Goal: Task Accomplishment & Management: Complete application form

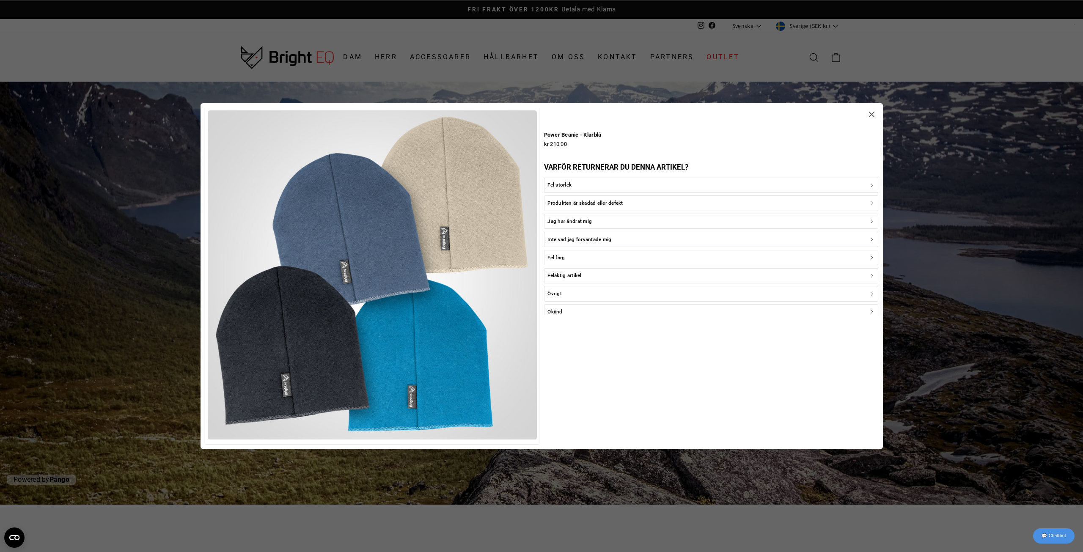
click at [540, 116] on icon "button" at bounding box center [872, 115] width 10 height 10
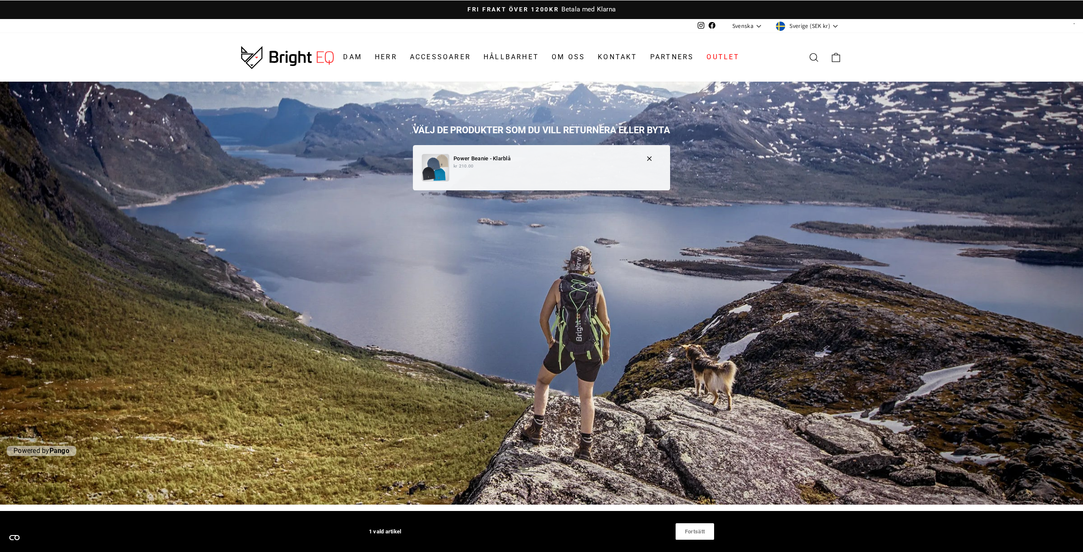
click at [540, 161] on p "Power Beanie - Klarblå" at bounding box center [546, 158] width 184 height 9
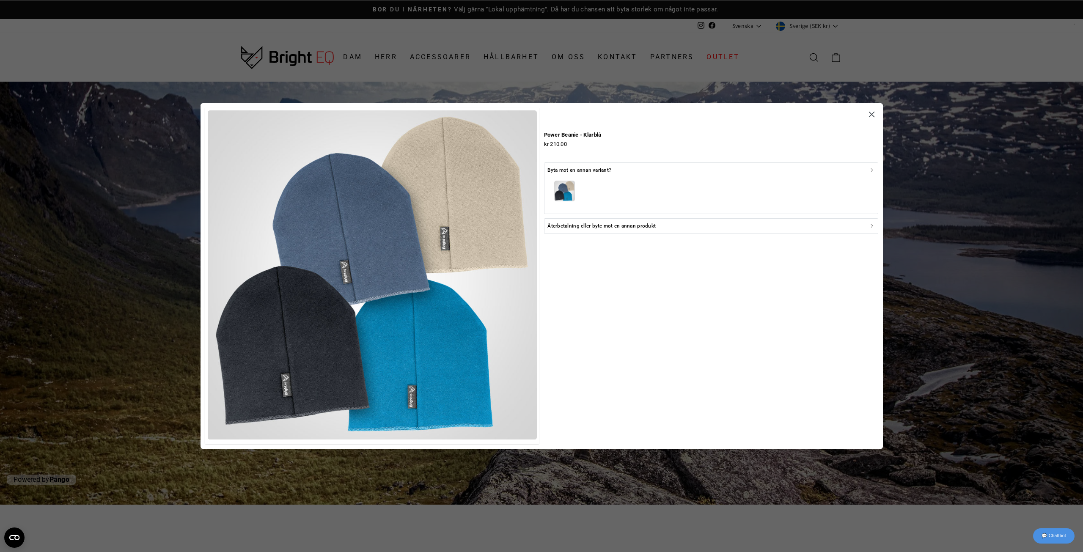
click at [540, 183] on div "button" at bounding box center [711, 192] width 327 height 36
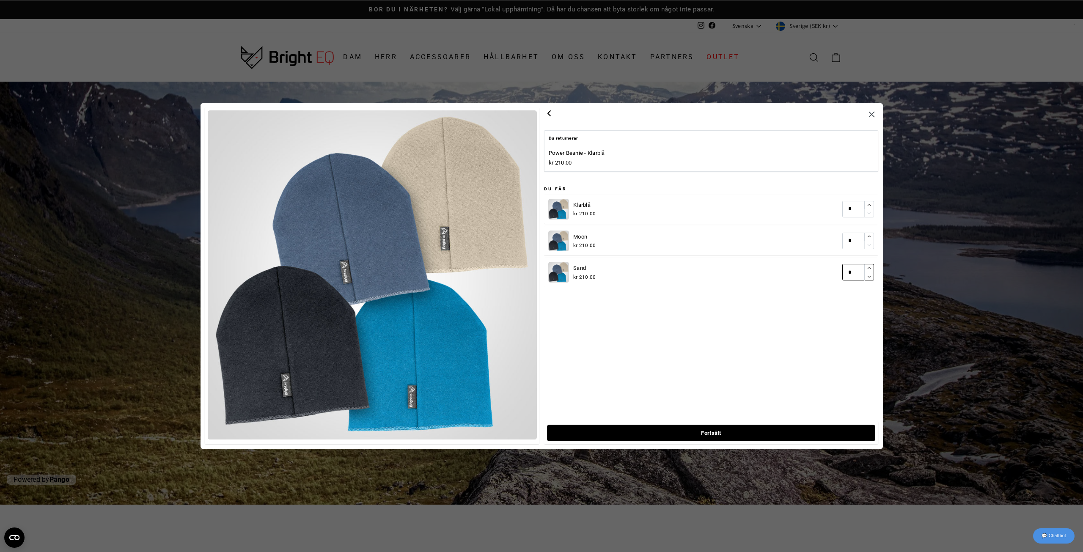
click at [540, 270] on icon "button" at bounding box center [870, 269] width 6 height 6
type input "*"
click at [540, 116] on icon "button" at bounding box center [549, 113] width 10 height 10
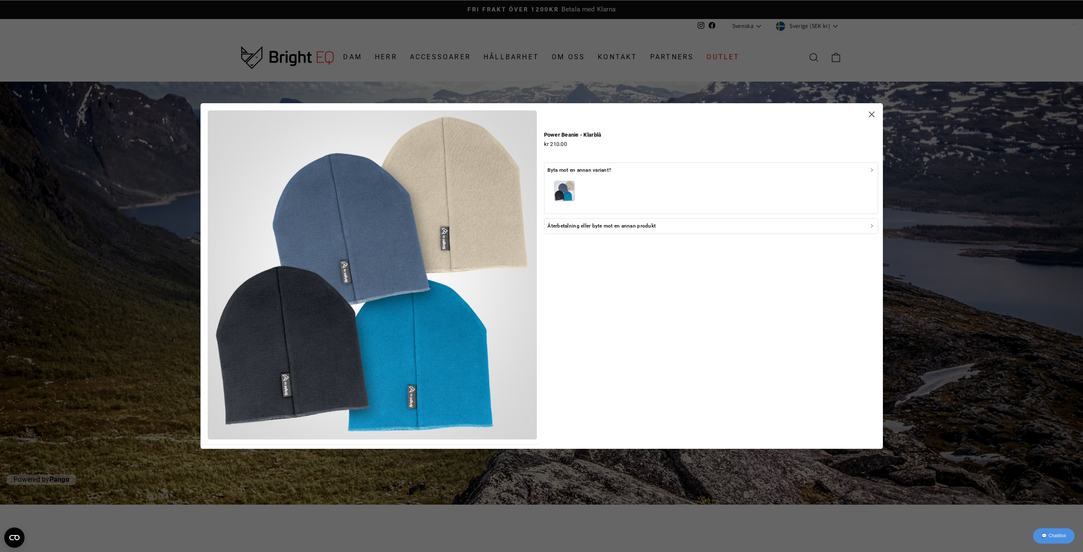
click at [540, 179] on div "button" at bounding box center [711, 192] width 327 height 36
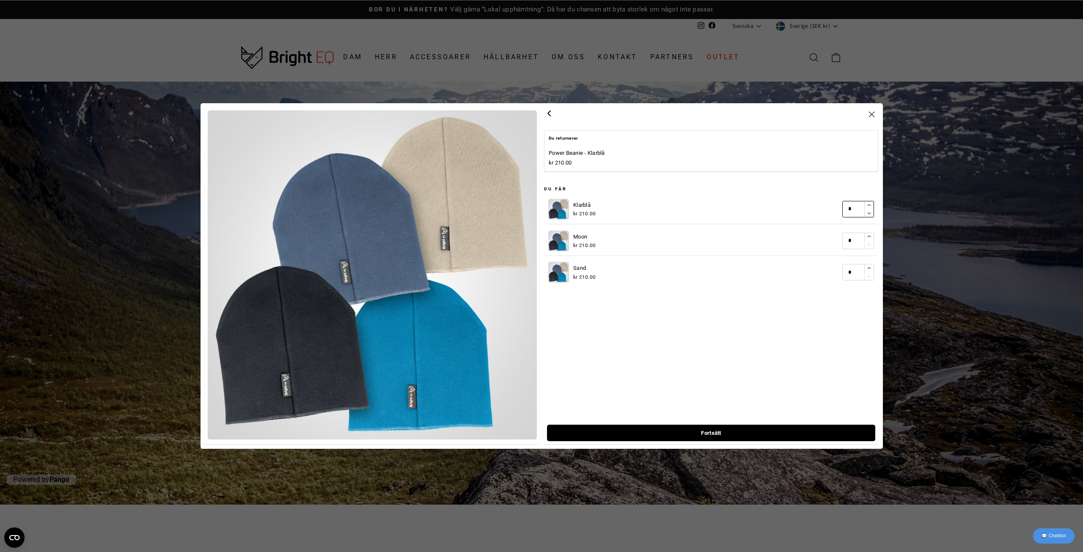
click at [540, 205] on icon "button" at bounding box center [869, 205] width 3 height 2
type input "*"
click at [540, 236] on icon "button" at bounding box center [869, 237] width 3 height 2
click at [540, 429] on span "Fortsätt" at bounding box center [712, 433] width 310 height 16
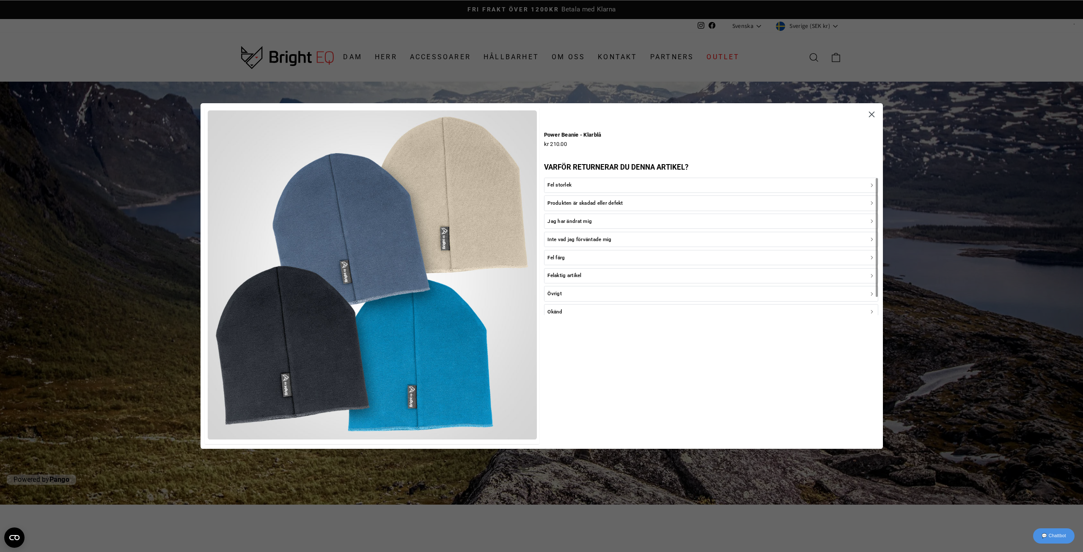
click at [540, 220] on p "Jag har ändrat mig" at bounding box center [570, 222] width 44 height 8
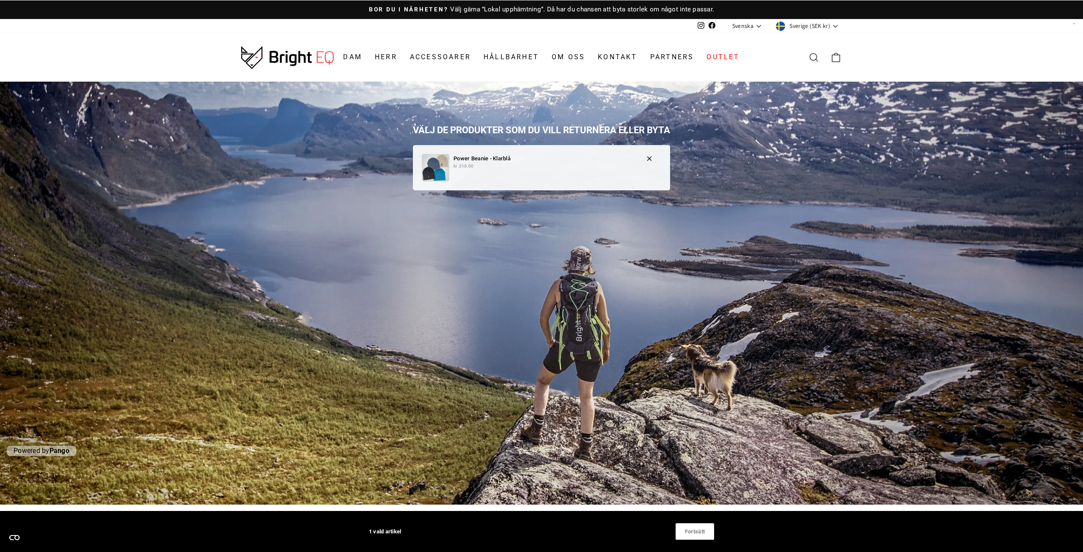
click at [522, 164] on p "kr 210.00" at bounding box center [546, 166] width 184 height 7
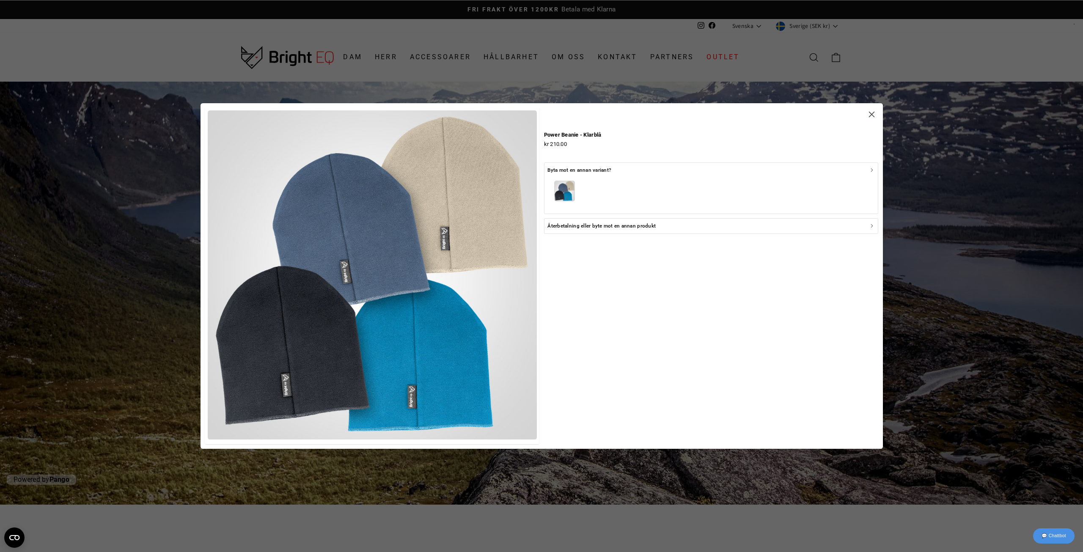
click at [540, 229] on p "Återbetalning eller byte mot en annan produkt" at bounding box center [602, 226] width 108 height 8
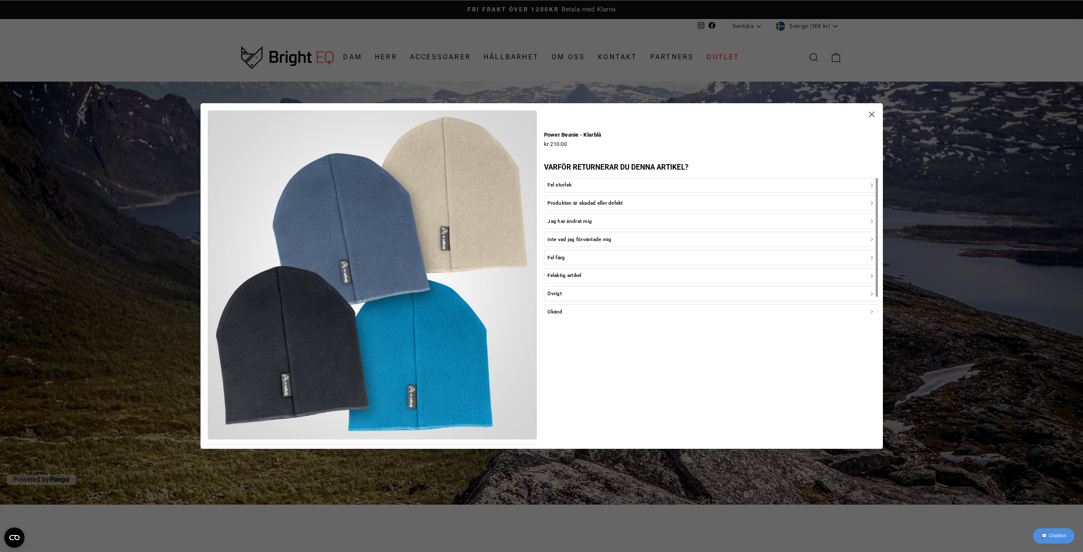
click at [540, 223] on p "Jag har ändrat mig" at bounding box center [570, 222] width 44 height 8
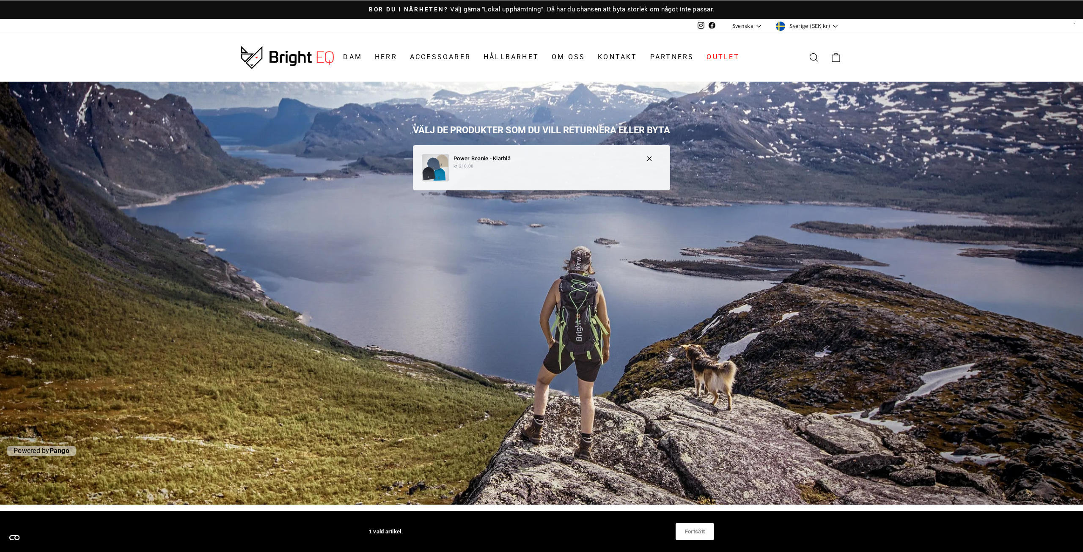
click at [530, 165] on p "kr 210.00" at bounding box center [546, 166] width 184 height 7
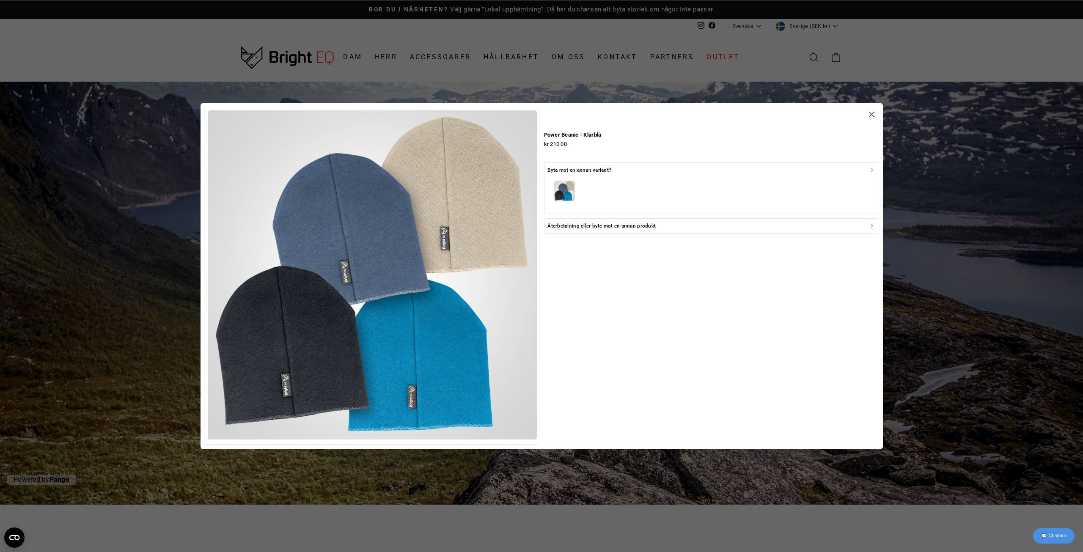
click at [540, 227] on p "Återbetalning eller byte mot en annan produkt" at bounding box center [602, 226] width 108 height 8
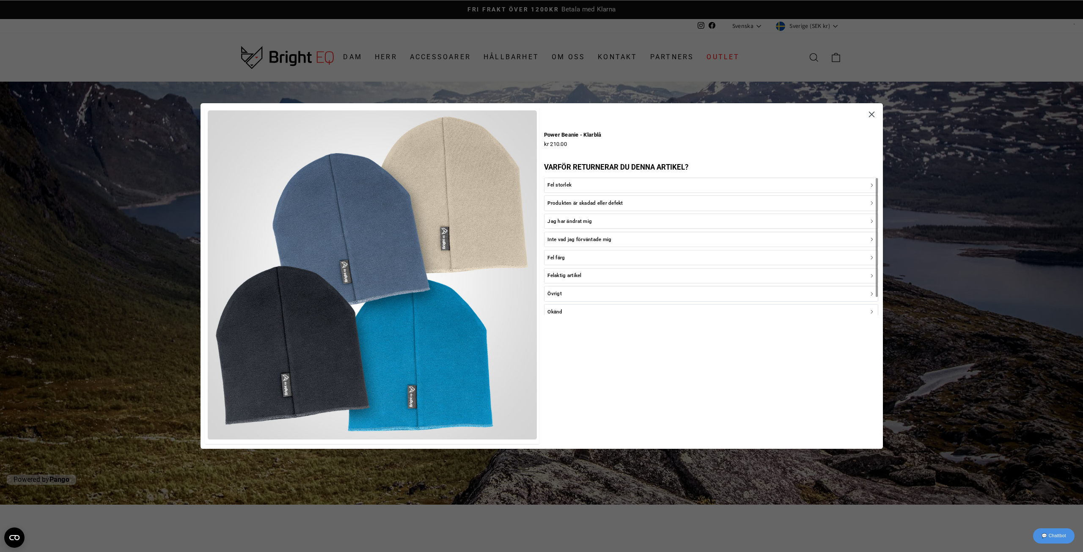
click at [540, 205] on p "Produkten är skadad eller defekt" at bounding box center [585, 203] width 75 height 8
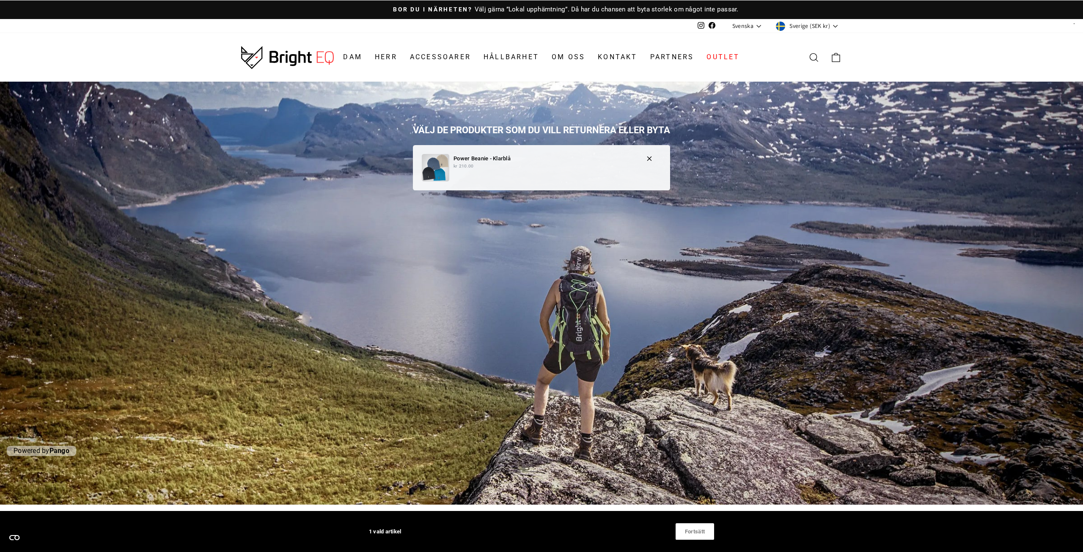
click at [540, 174] on div "Power Beanie - Klarblå kr 210.00" at bounding box center [542, 168] width 240 height 28
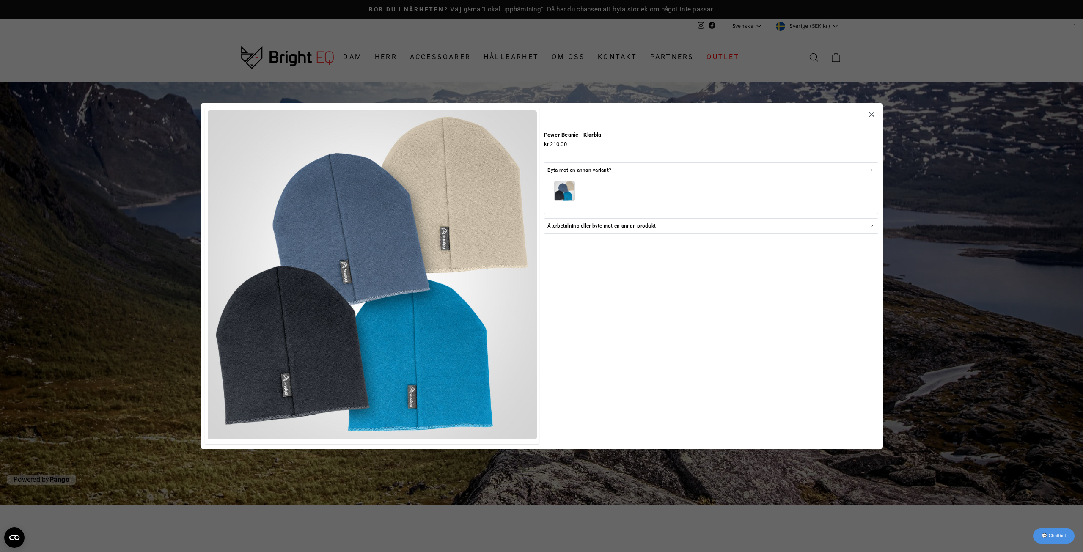
click at [540, 226] on p "Återbetalning eller byte mot en annan produkt" at bounding box center [602, 226] width 108 height 8
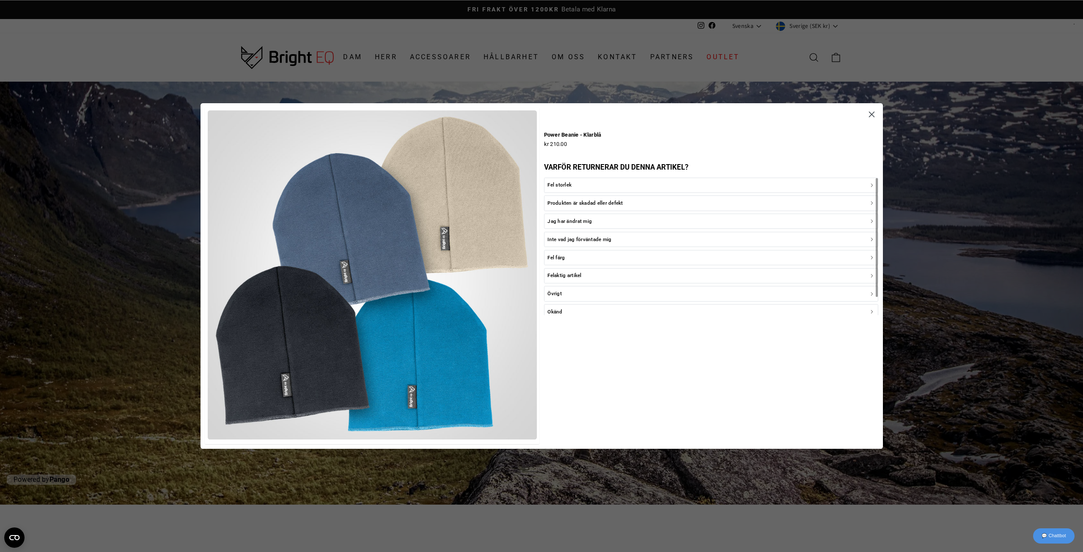
click at [540, 222] on p "Jag har ändrat mig" at bounding box center [570, 222] width 44 height 8
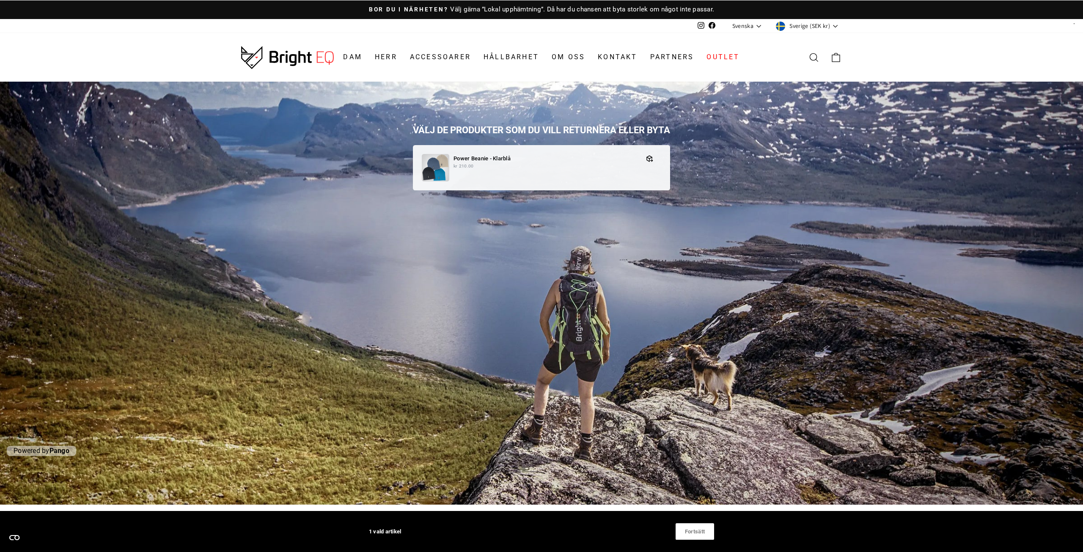
click at [540, 528] on span "Fortsätt" at bounding box center [695, 532] width 20 height 16
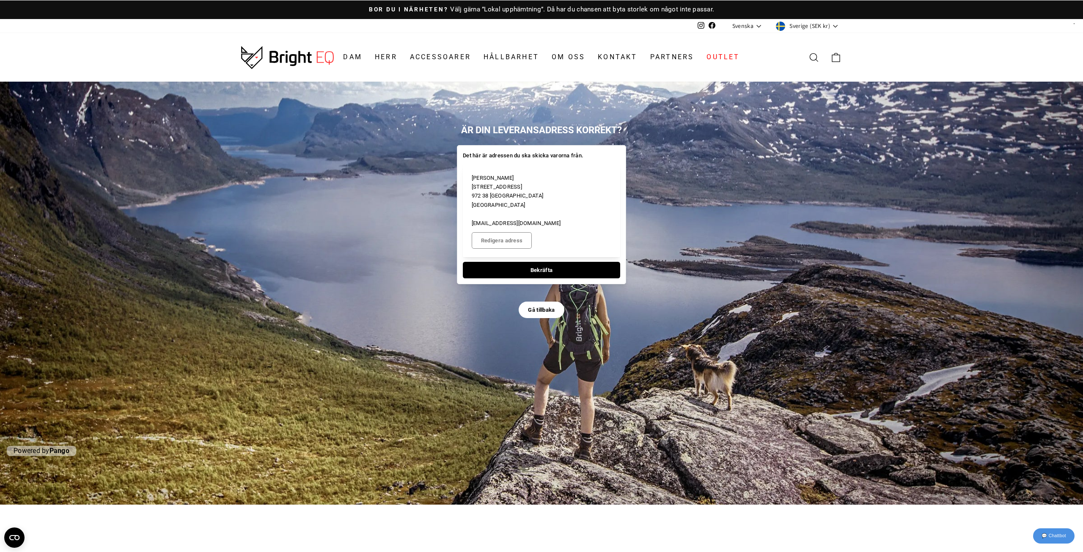
click at [534, 262] on span "Bekräfta" at bounding box center [542, 270] width 22 height 16
select select "**"
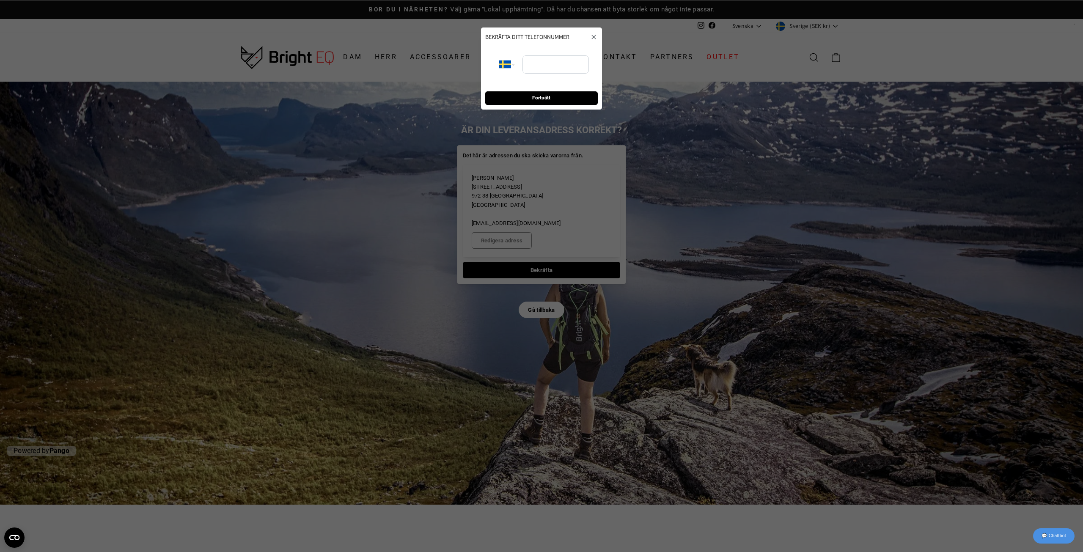
click at [540, 74] on div "**********" at bounding box center [541, 65] width 112 height 36
click at [540, 64] on input "tel" at bounding box center [556, 64] width 66 height 19
type input "**********"
click at [524, 102] on span "Fortsätt" at bounding box center [541, 98] width 97 height 13
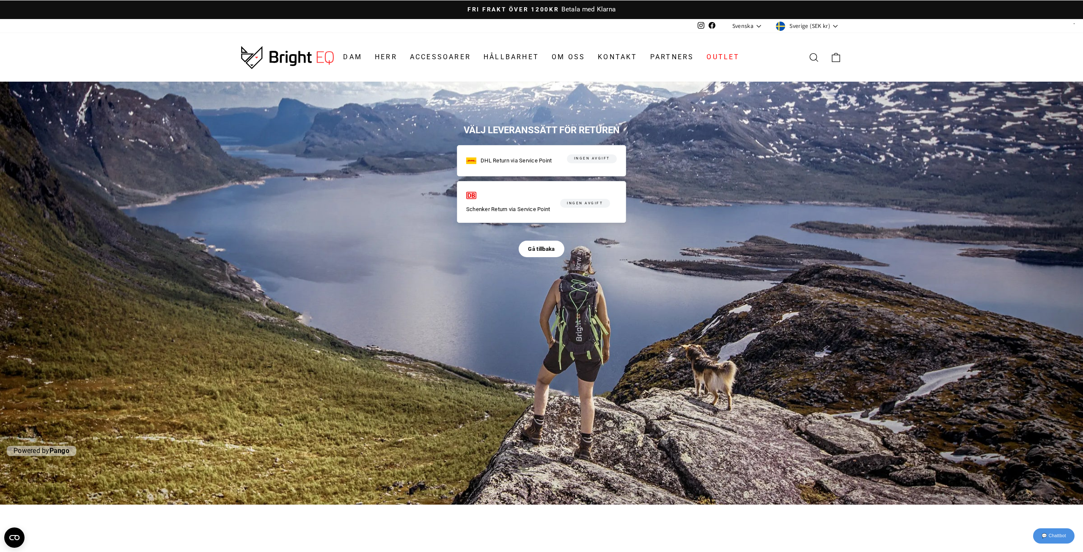
click at [540, 205] on span "Ingen avgift" at bounding box center [585, 203] width 36 height 8
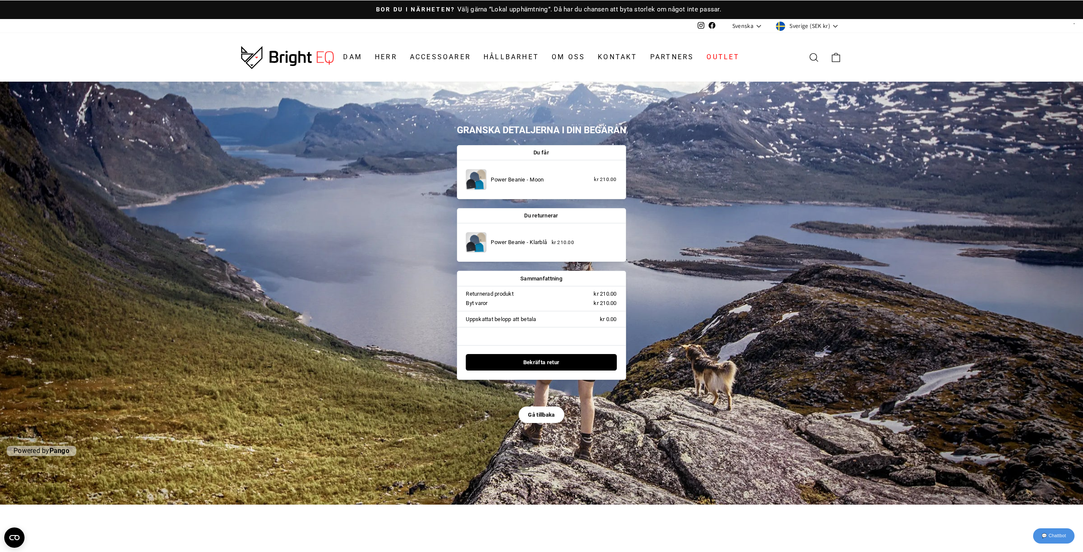
click at [532, 409] on span "Gå tillbaka" at bounding box center [541, 415] width 27 height 16
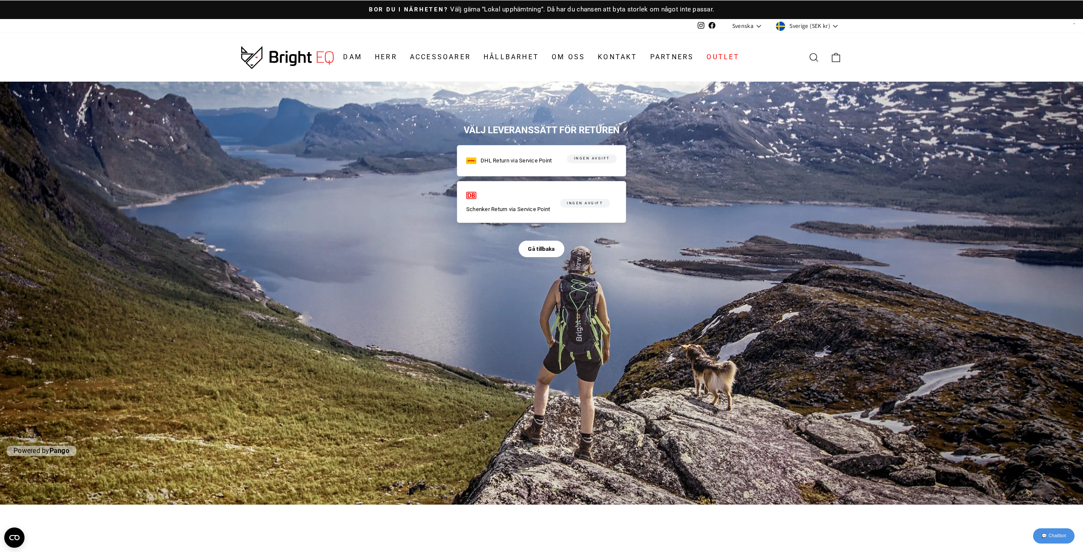
click at [540, 248] on span "Gå tillbaka" at bounding box center [541, 249] width 27 height 16
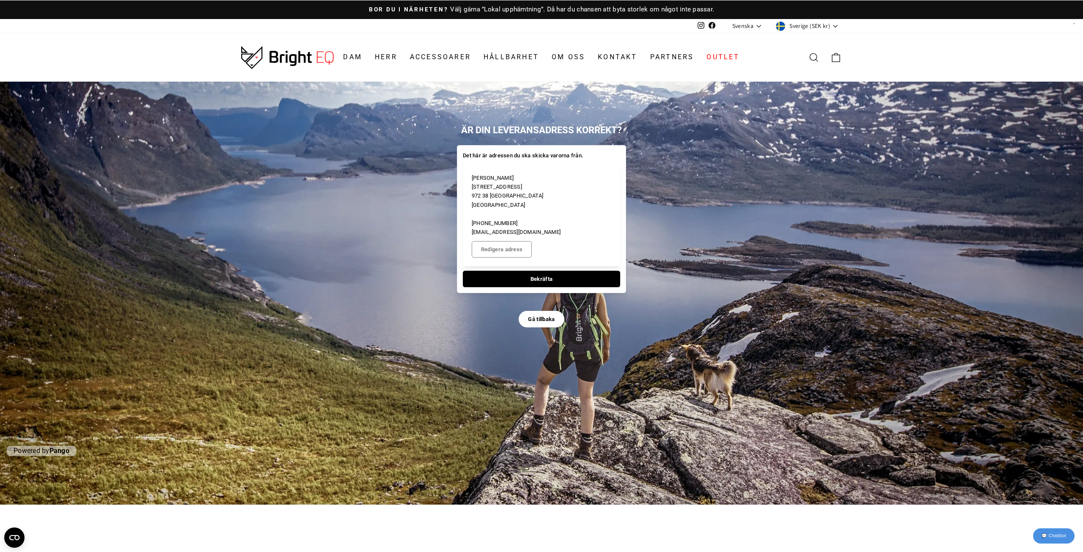
click at [529, 311] on span "Gå tillbaka" at bounding box center [541, 319] width 27 height 16
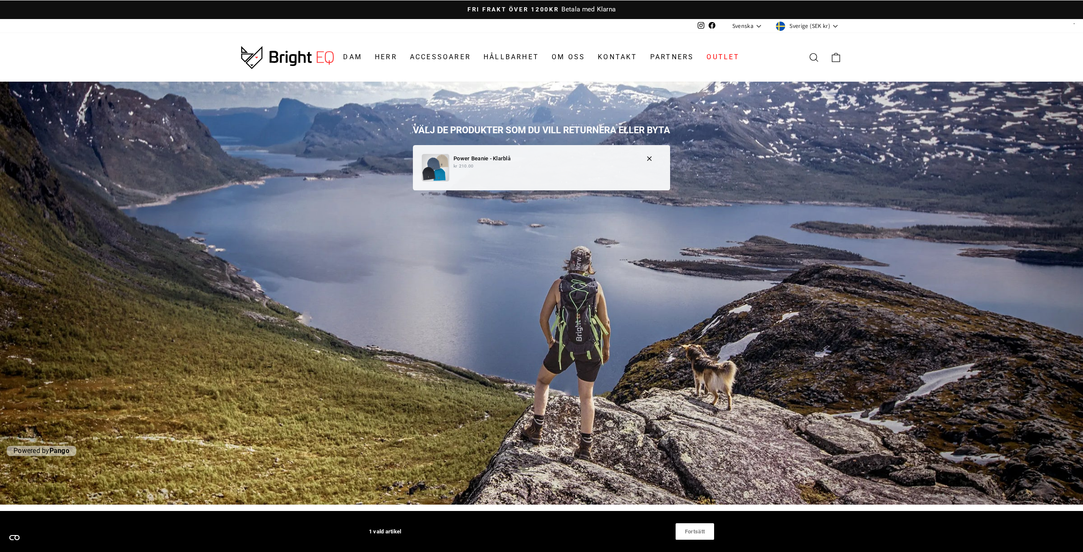
click at [462, 171] on div "Power Beanie - Klarblå kr 210.00" at bounding box center [542, 168] width 240 height 28
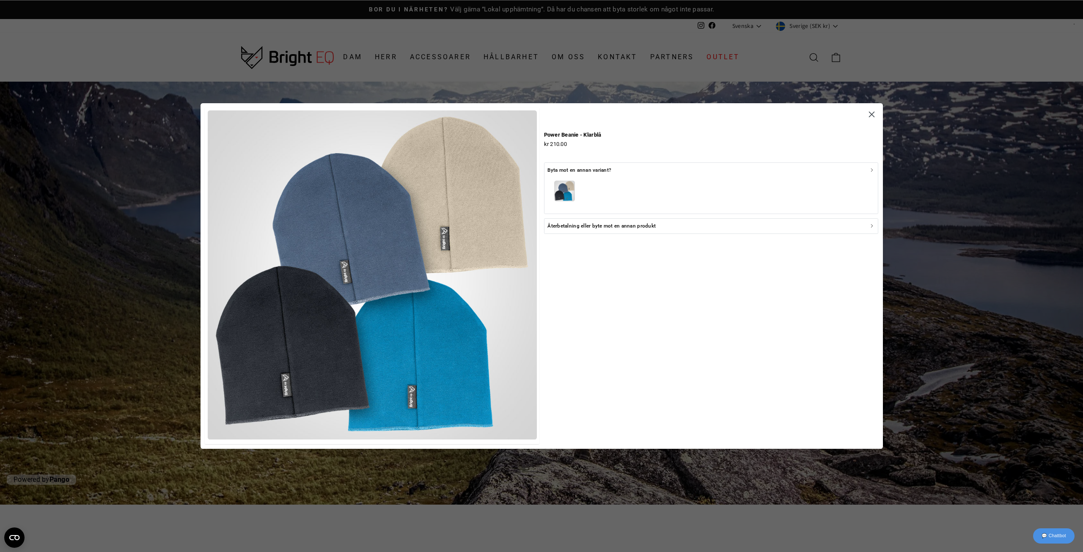
click at [540, 176] on div "button" at bounding box center [711, 192] width 327 height 36
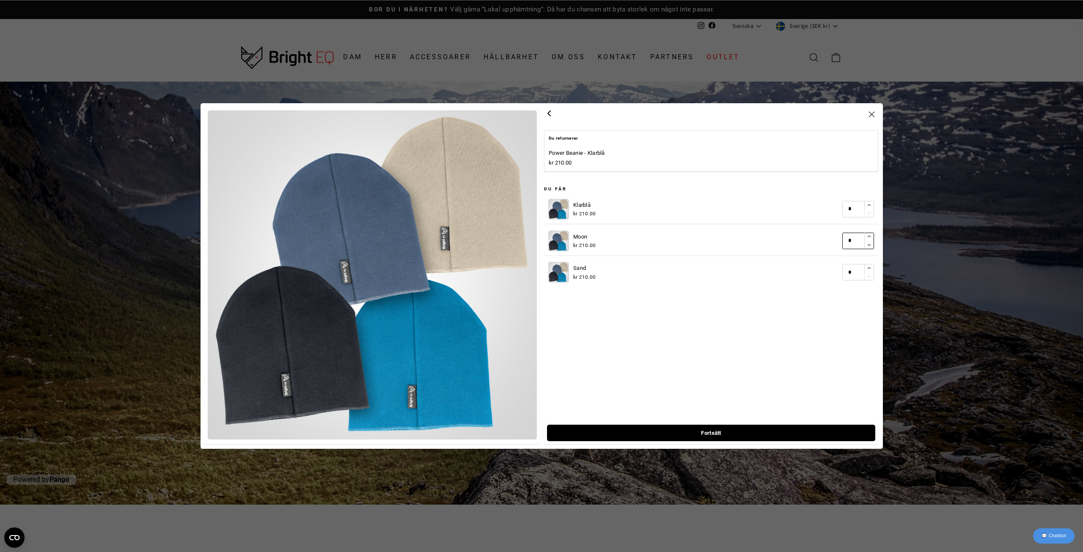
type input "*"
click at [540, 116] on icon "button" at bounding box center [549, 113] width 10 height 10
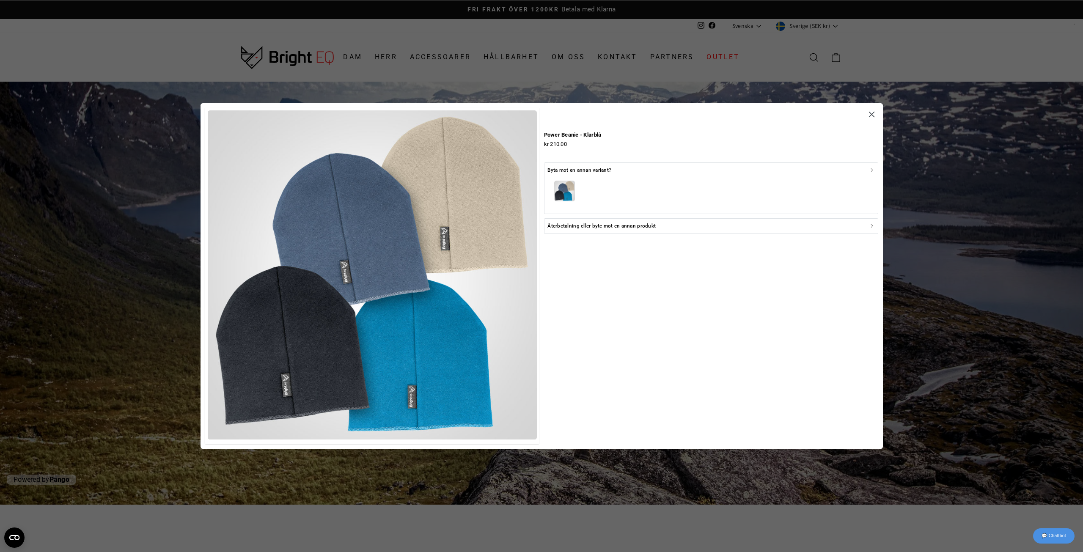
click at [540, 225] on p "Återbetalning eller byte mot en annan produkt" at bounding box center [602, 226] width 108 height 8
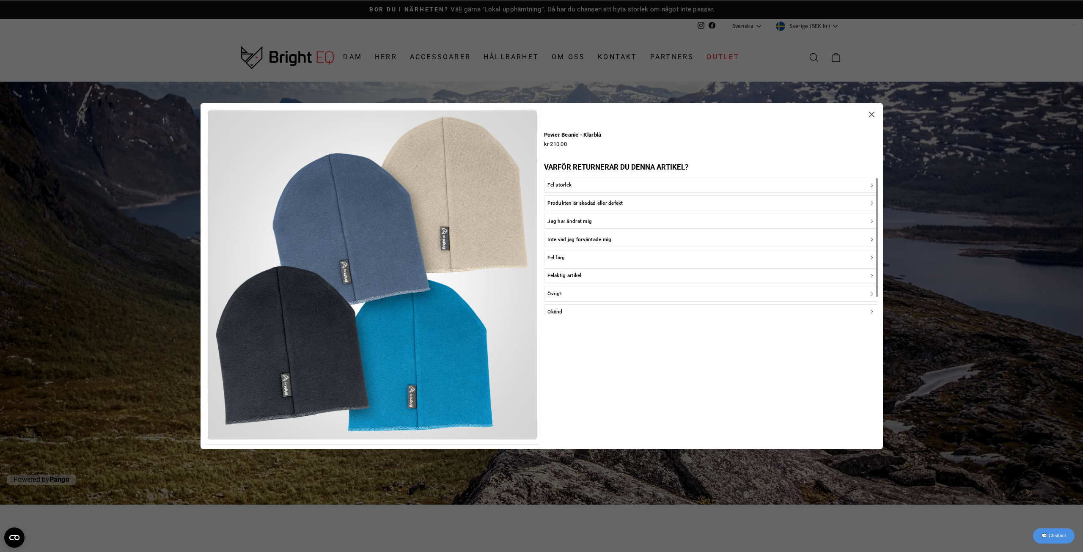
click at [540, 221] on p "Jag har ändrat mig" at bounding box center [570, 222] width 44 height 8
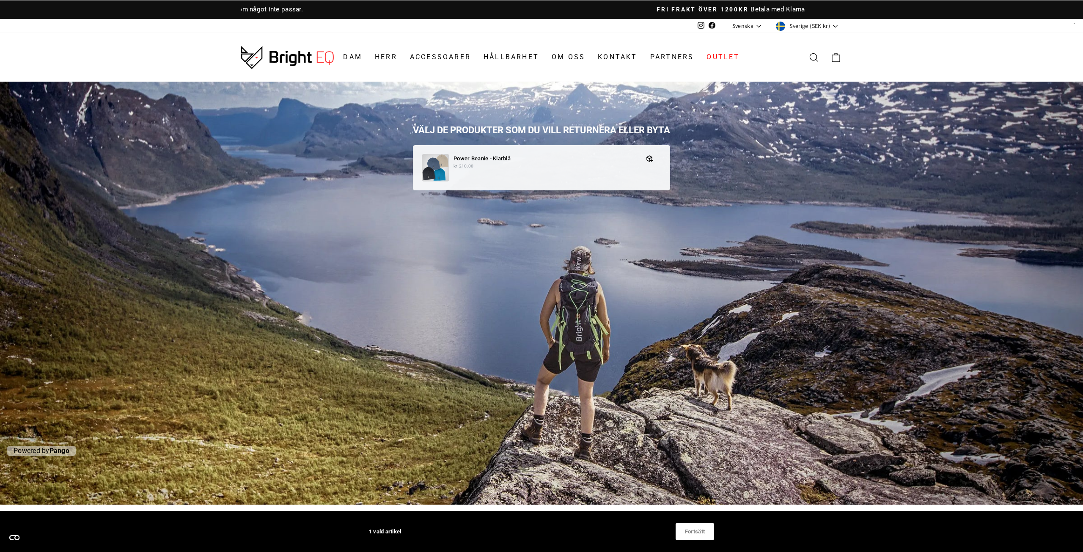
click at [540, 530] on span "Fortsätt" at bounding box center [695, 532] width 20 height 16
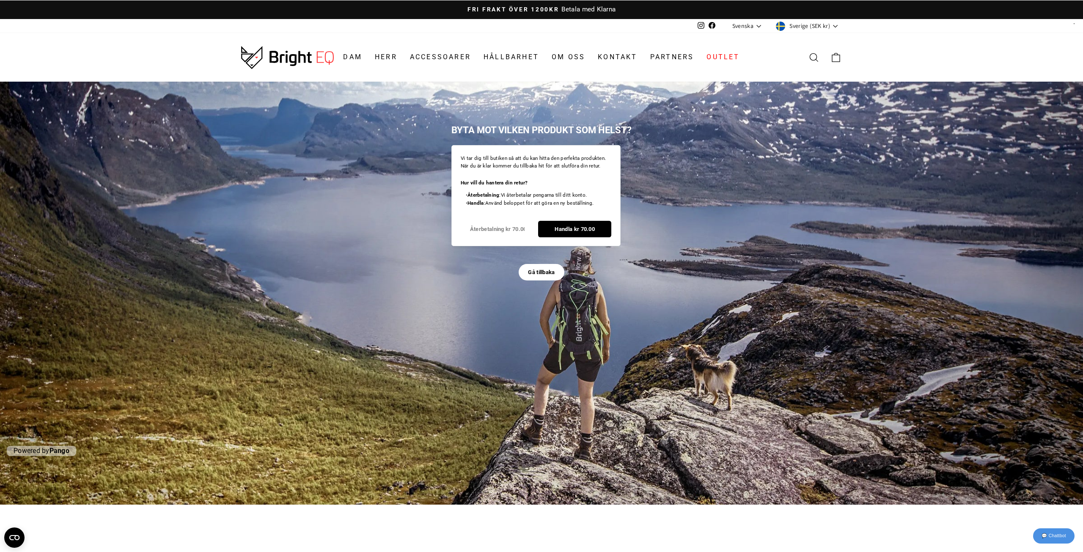
click at [491, 230] on span "Återbetalning kr 70.00" at bounding box center [497, 229] width 55 height 16
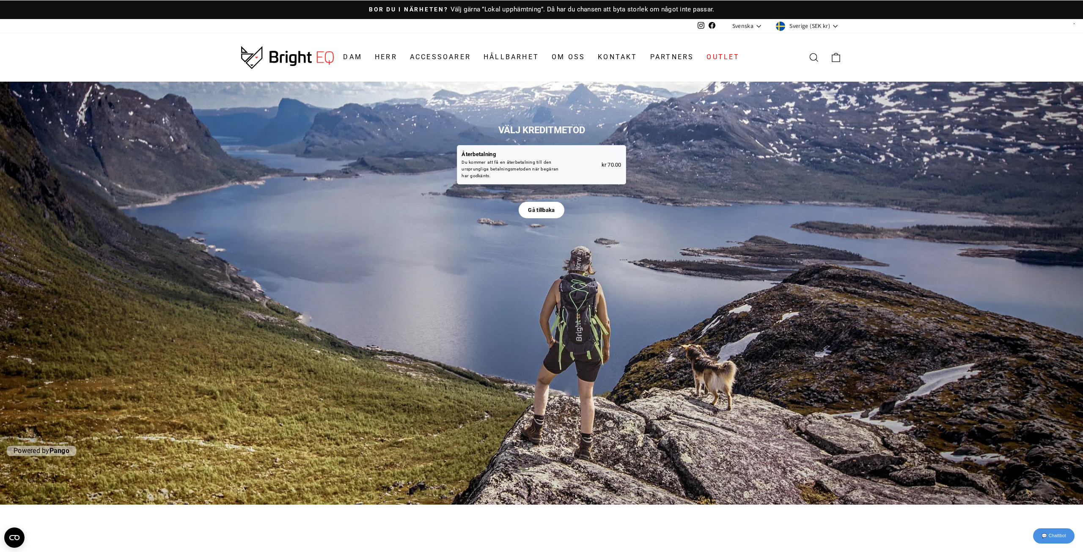
click at [535, 215] on span "Gå tillbaka" at bounding box center [541, 210] width 27 height 16
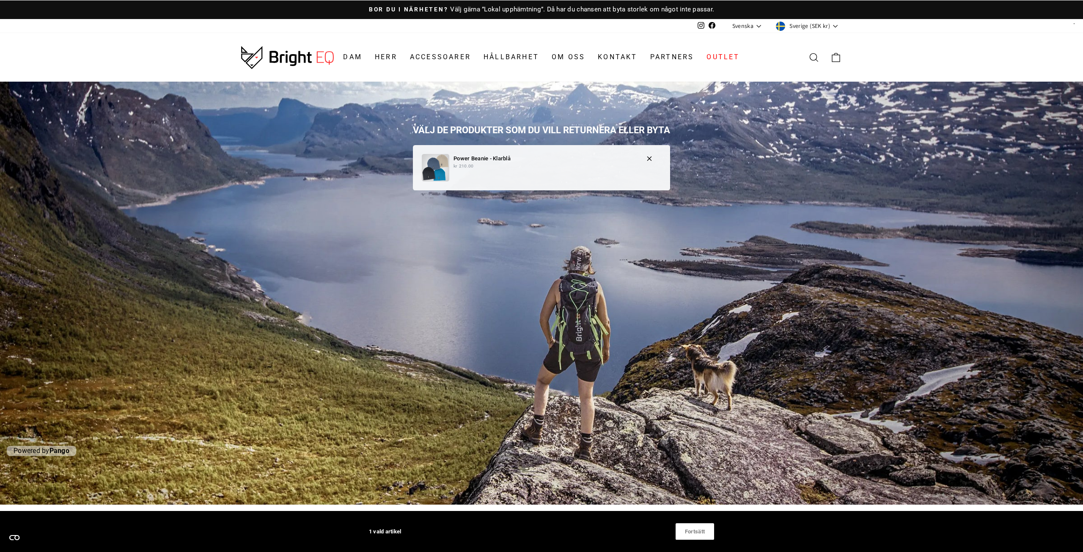
click at [471, 154] on p "Power Beanie - Klarblå" at bounding box center [546, 158] width 184 height 9
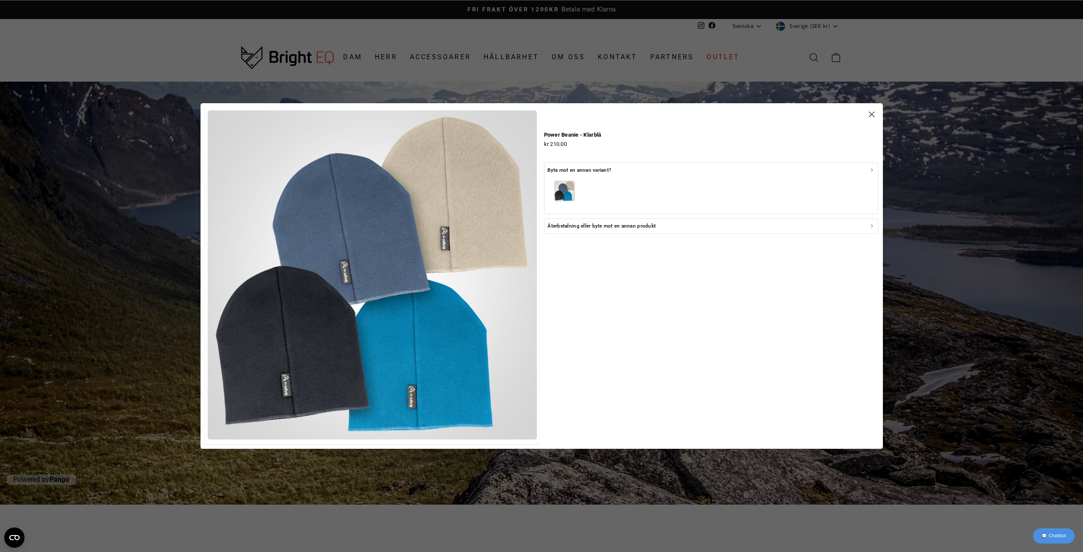
click at [540, 227] on p "Återbetalning eller byte mot en annan produkt" at bounding box center [602, 226] width 108 height 8
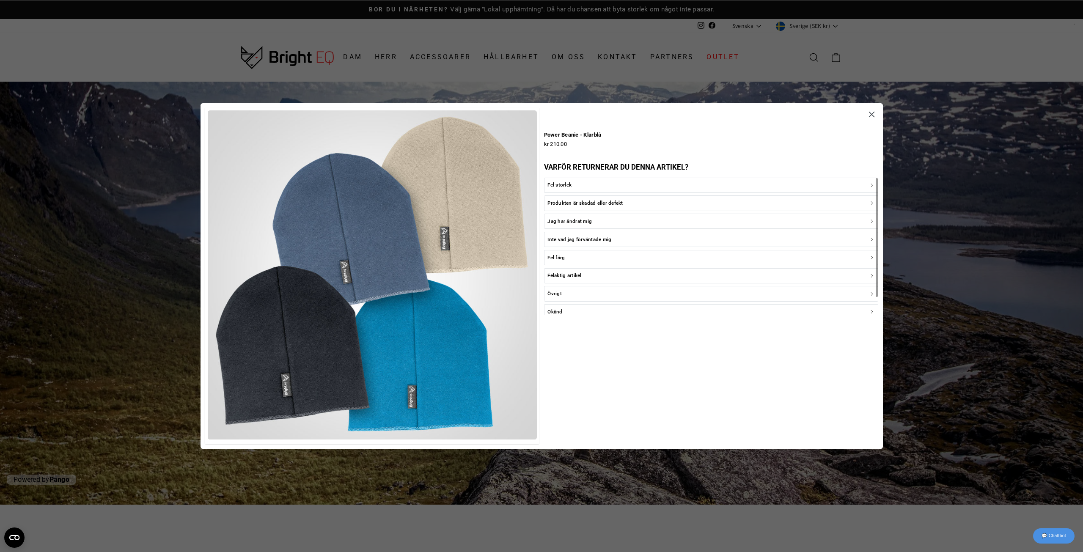
click at [540, 293] on div "Övrigt" at bounding box center [711, 294] width 327 height 8
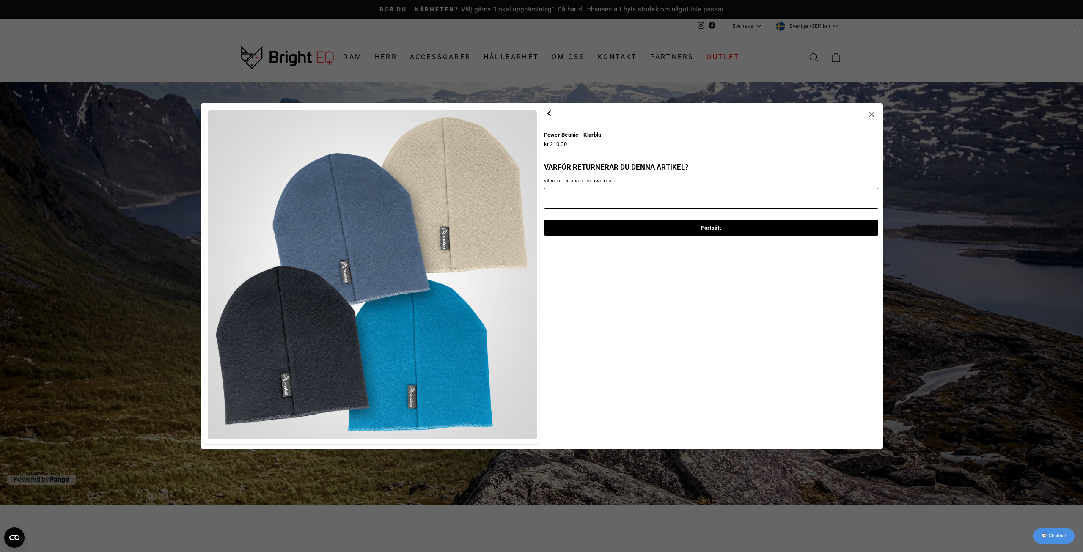
click at [540, 193] on textarea "Vänligen ange detaljer 0" at bounding box center [711, 198] width 335 height 21
type textarea "*"
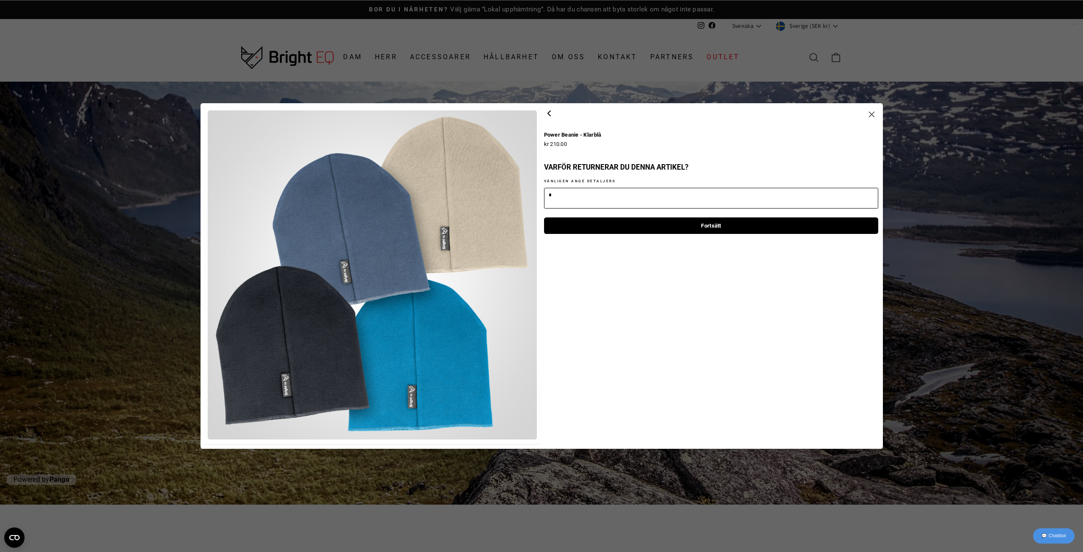
type textarea "*"
type textarea "**"
type textarea "*"
type textarea "***"
type textarea "*"
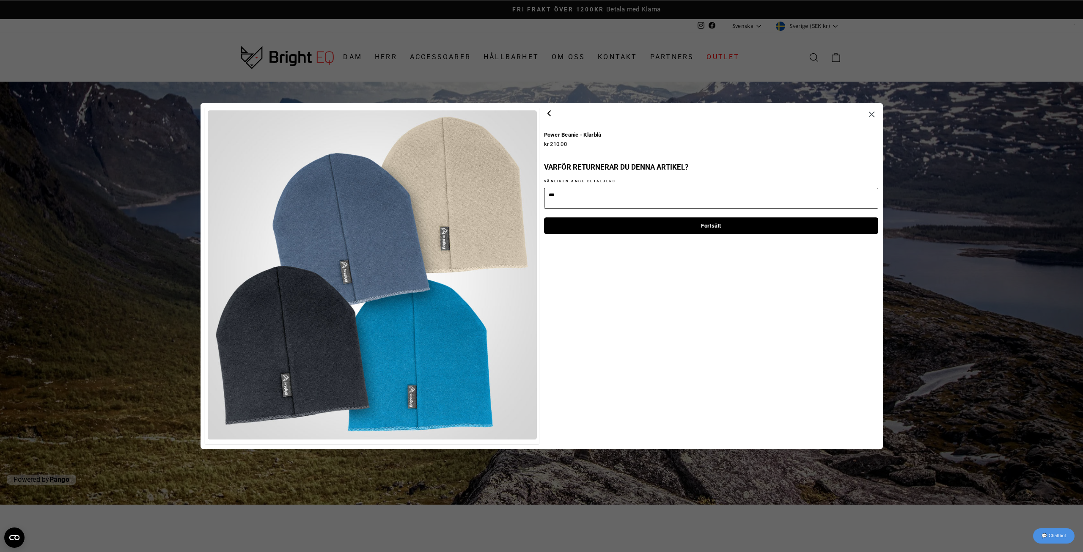
type textarea "****"
type textarea "*"
type textarea "*****"
type textarea "*"
type textarea "******"
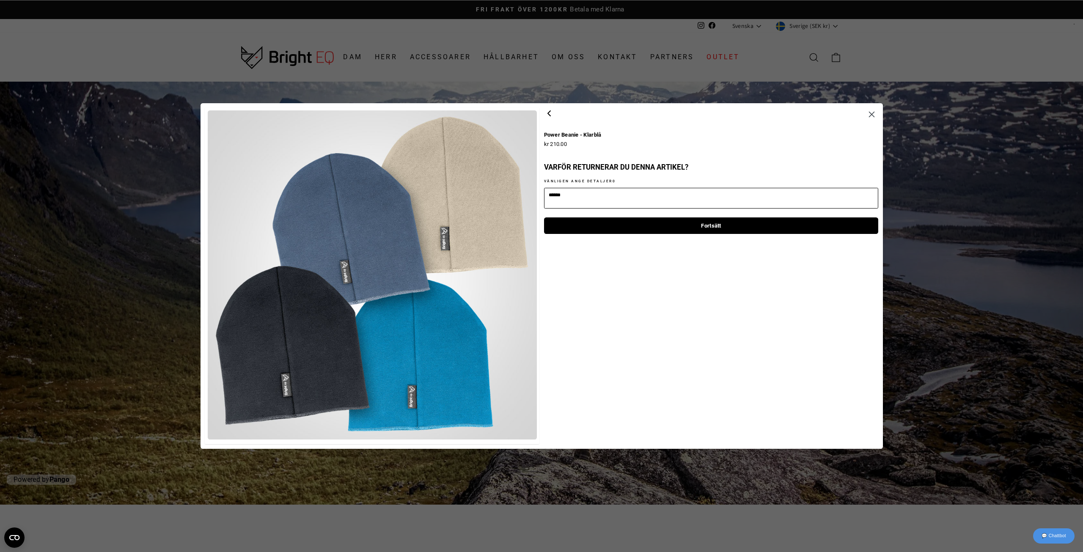
type textarea "*"
type textarea "******"
type textarea "*"
type textarea "********"
type textarea "*"
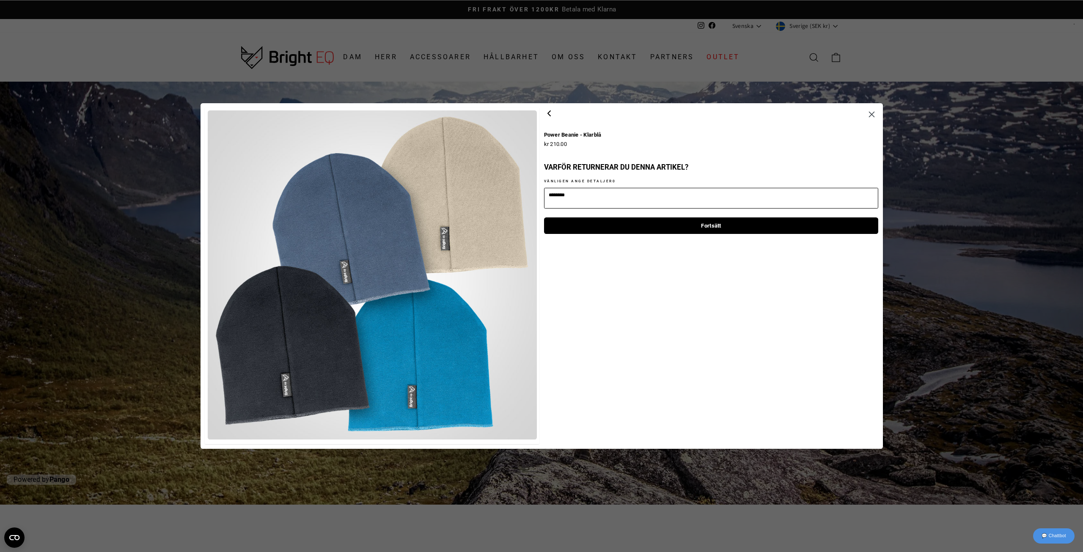
type textarea "*********"
type textarea "*"
type textarea "**********"
click at [540, 228] on span "Fortsätt" at bounding box center [711, 226] width 20 height 16
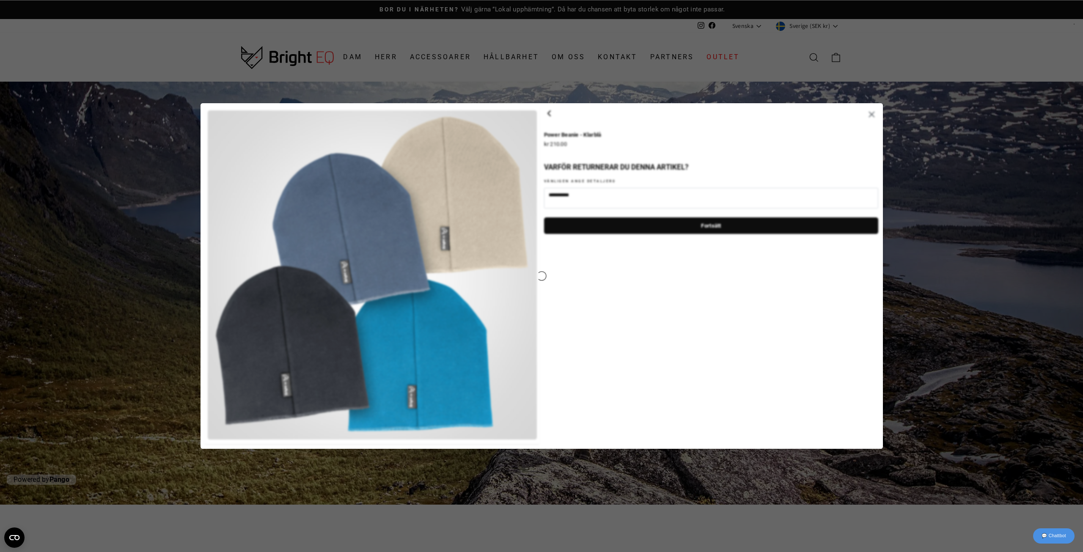
type textarea "*"
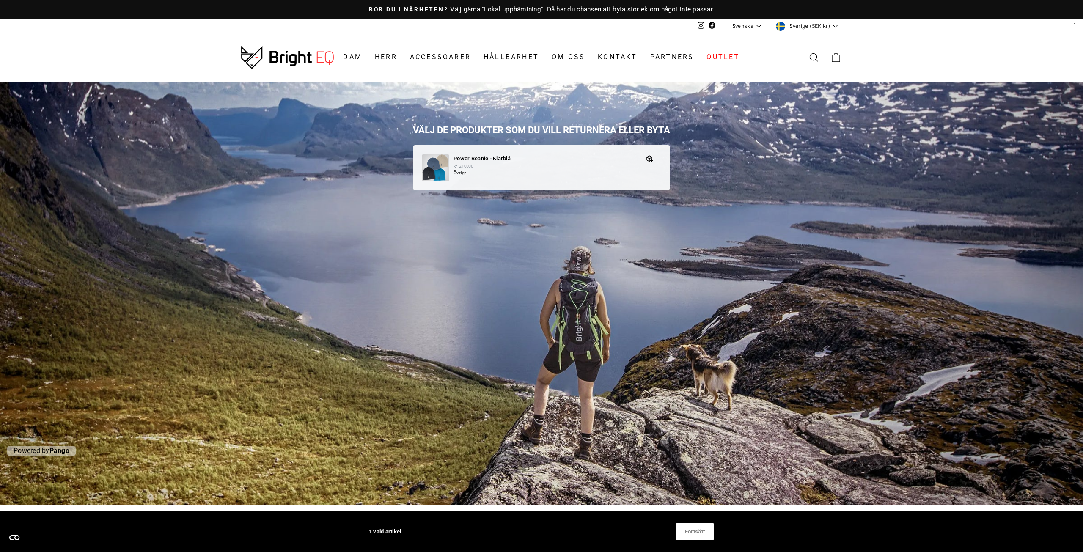
click at [540, 539] on span "Fortsätt" at bounding box center [695, 532] width 20 height 16
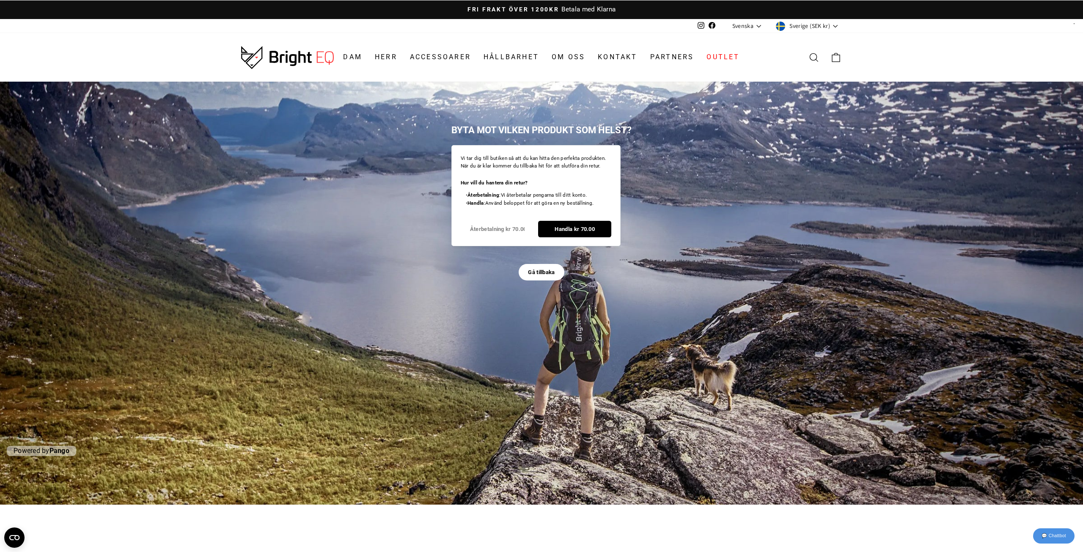
click at [540, 268] on span "Gå tillbaka" at bounding box center [541, 273] width 27 height 16
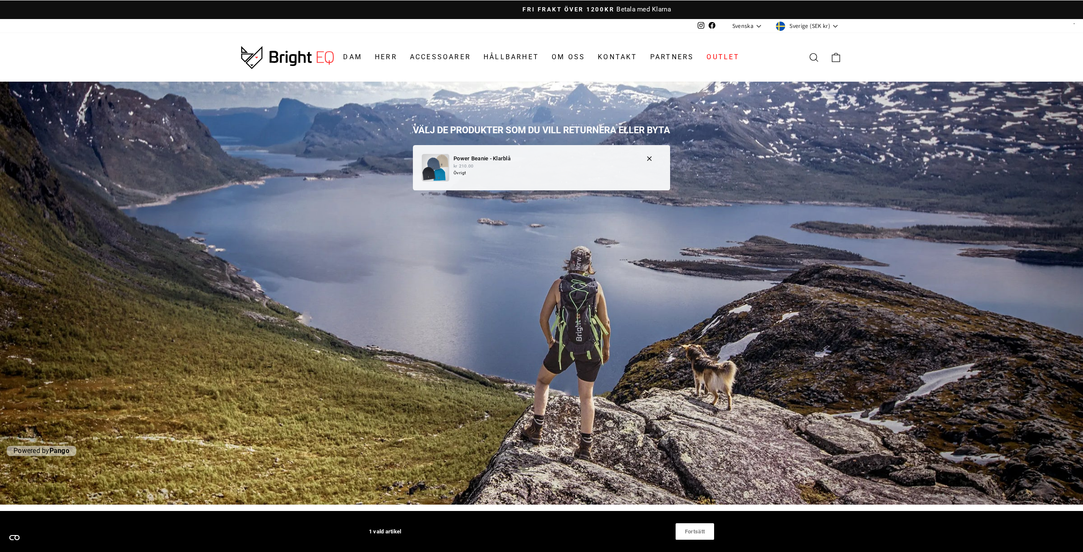
click at [510, 175] on p "Övrigt" at bounding box center [546, 173] width 184 height 7
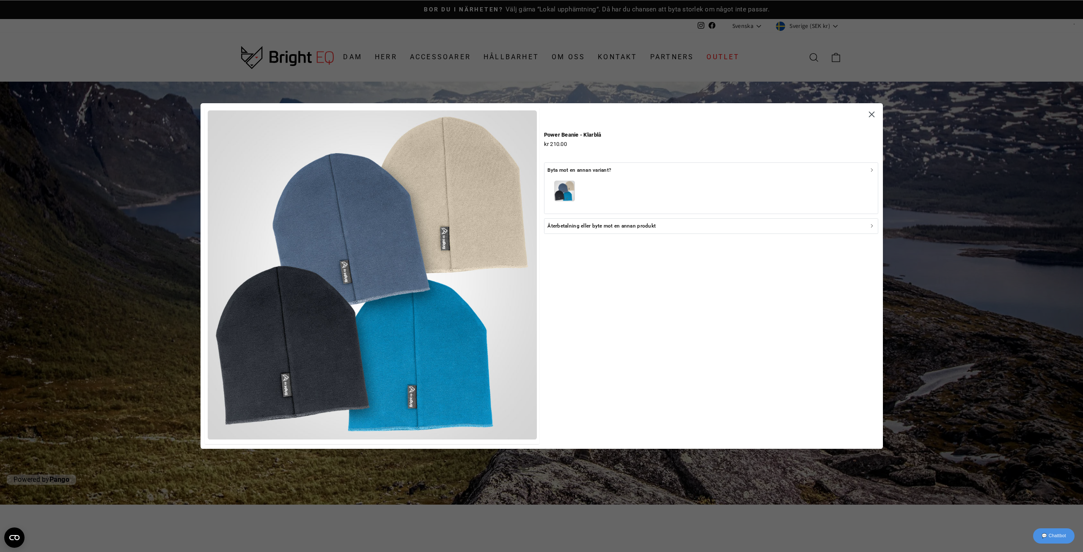
click at [540, 229] on p "Återbetalning eller byte mot en annan produkt" at bounding box center [602, 226] width 108 height 8
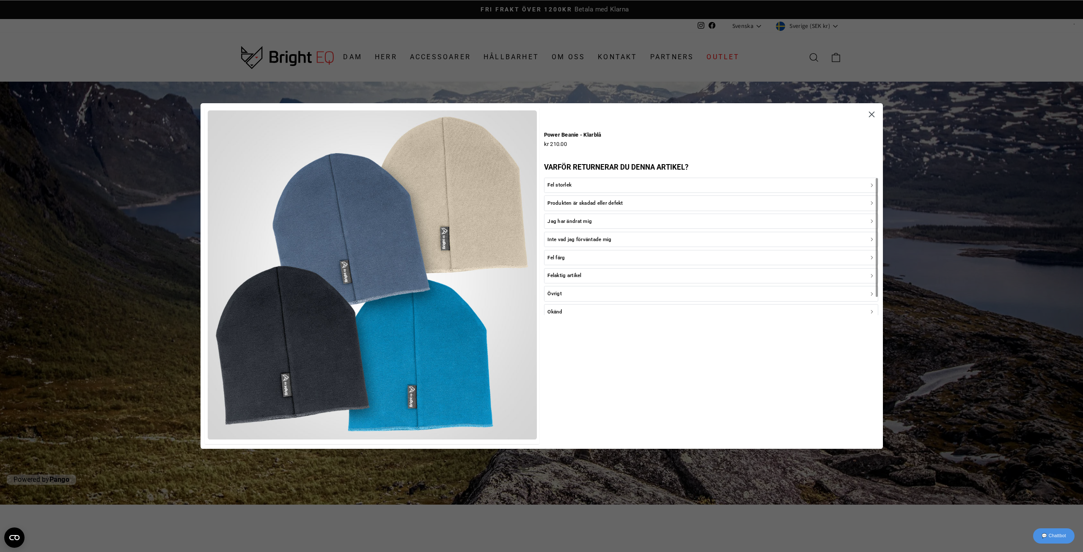
click at [540, 219] on p "Jag har ändrat mig" at bounding box center [570, 222] width 44 height 8
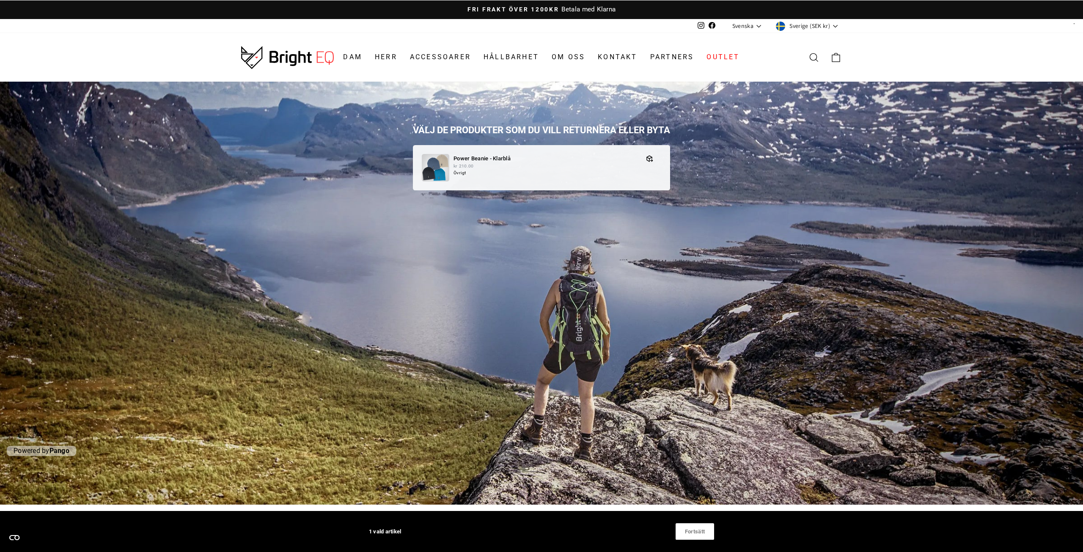
click at [540, 532] on span "Fortsätt" at bounding box center [695, 532] width 20 height 16
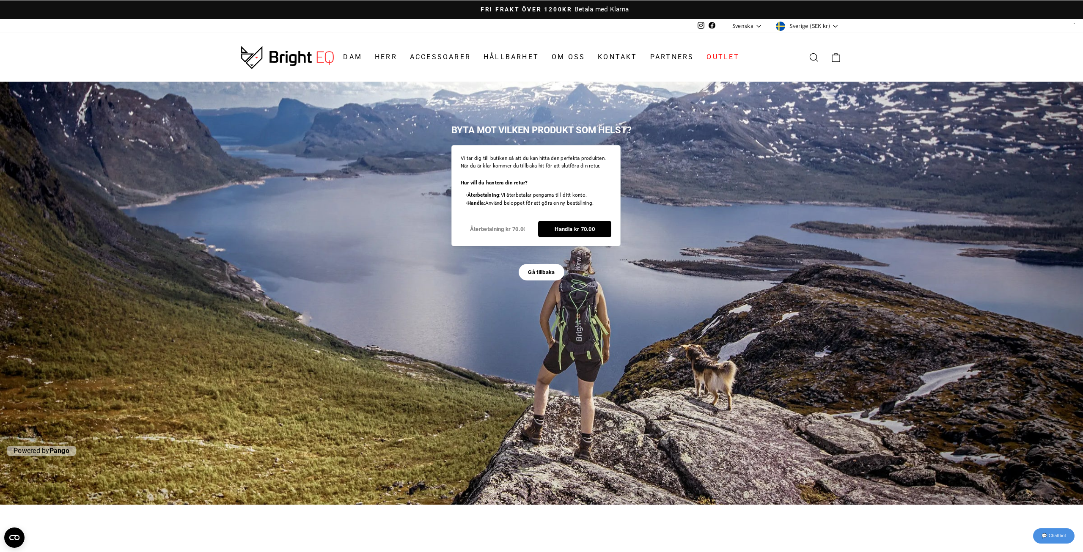
click at [540, 231] on span "Handla kr 70.00" at bounding box center [575, 229] width 55 height 16
click at [540, 229] on span "Handla kr 70.00" at bounding box center [575, 229] width 40 height 16
click at [535, 272] on span "Gå tillbaka" at bounding box center [541, 273] width 27 height 16
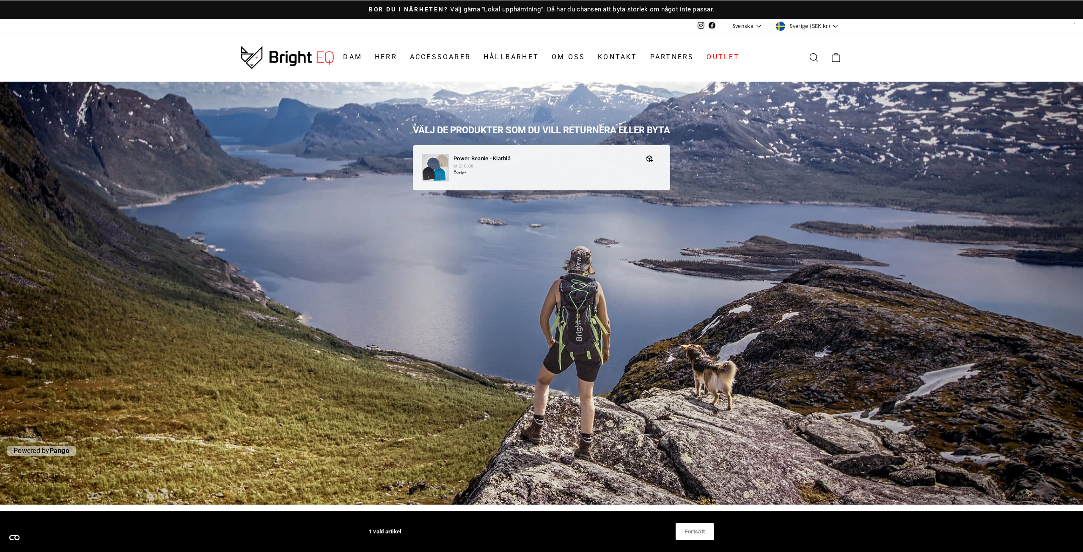
click at [540, 48] on header "Dam Herr Accessoarer [GEOGRAPHIC_DATA] Om oss Kontakt Partners Outlet Sök [GEOG…" at bounding box center [541, 57] width 1083 height 49
